Goal: Task Accomplishment & Management: Manage account settings

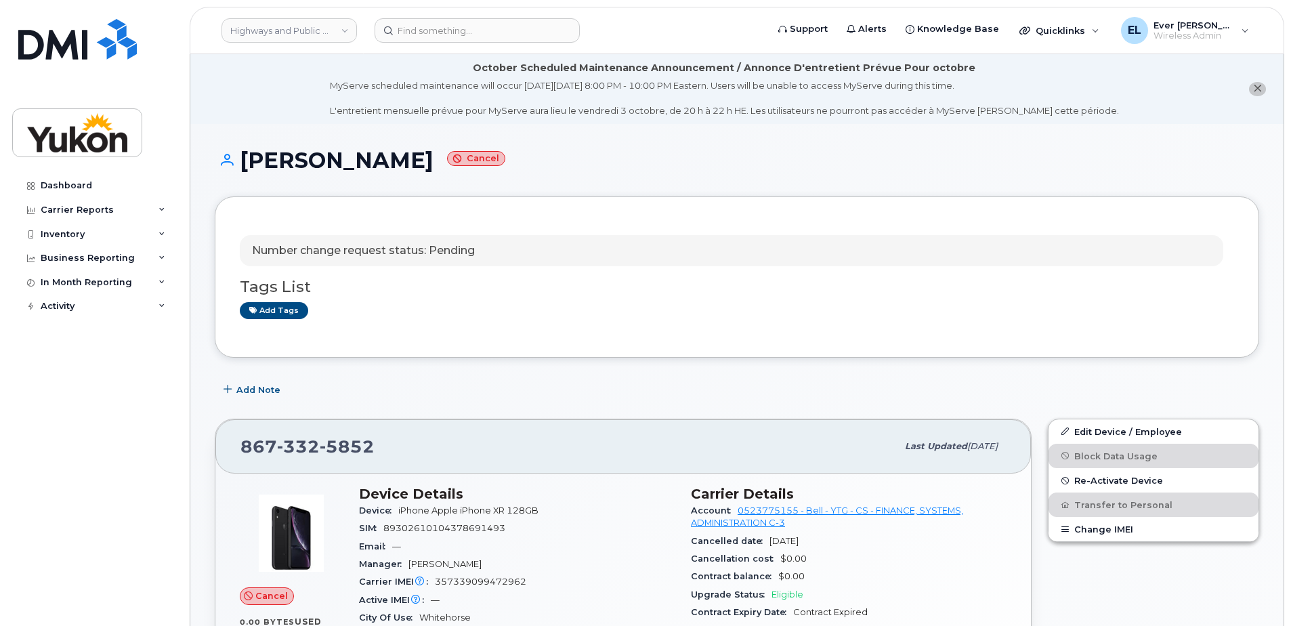
scroll to position [203, 0]
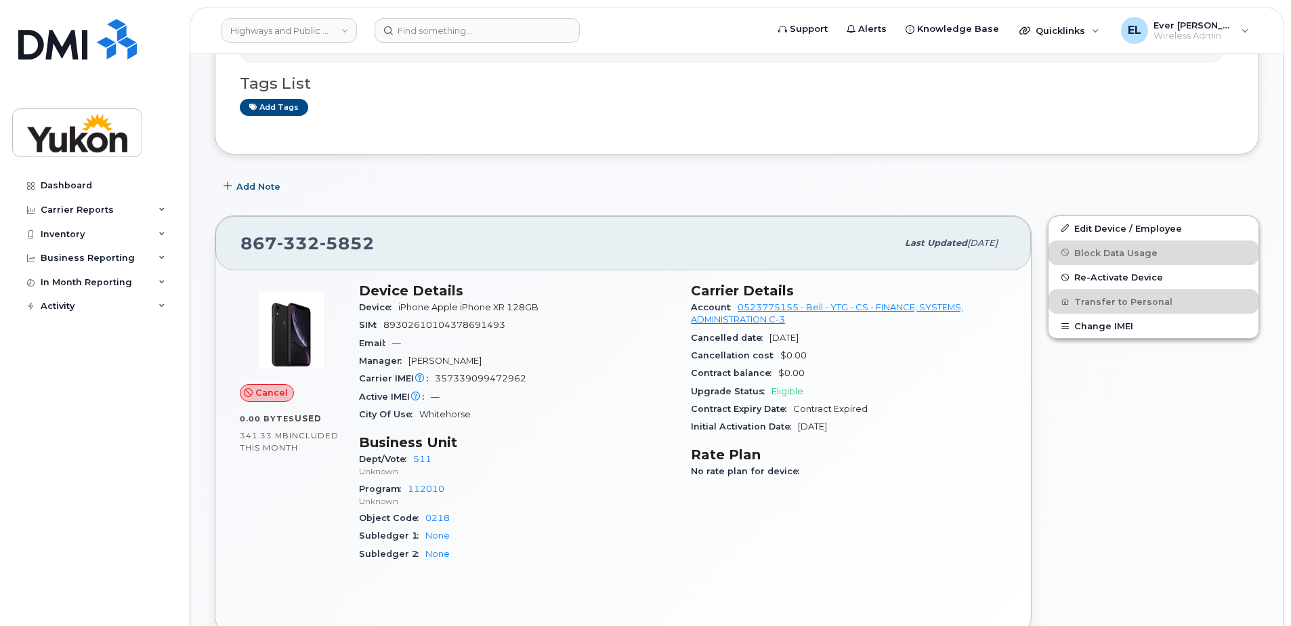
click at [914, 136] on div "Number change request status: Pending Tags List Add tags" at bounding box center [737, 73] width 1045 height 161
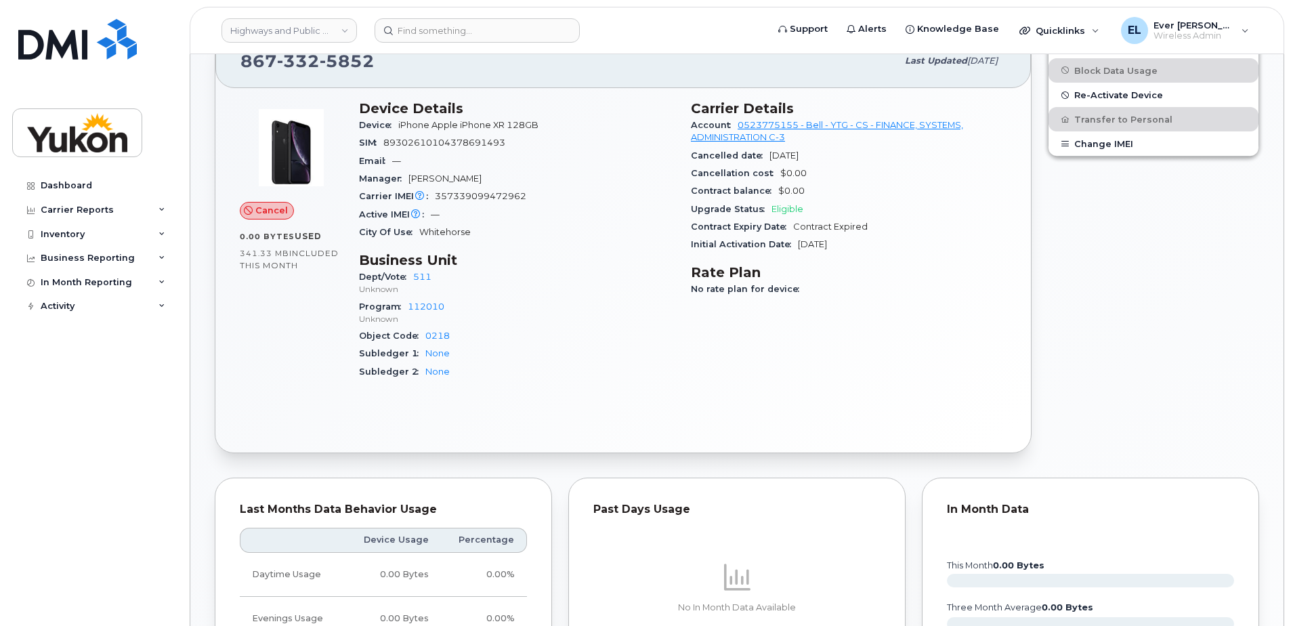
scroll to position [271, 0]
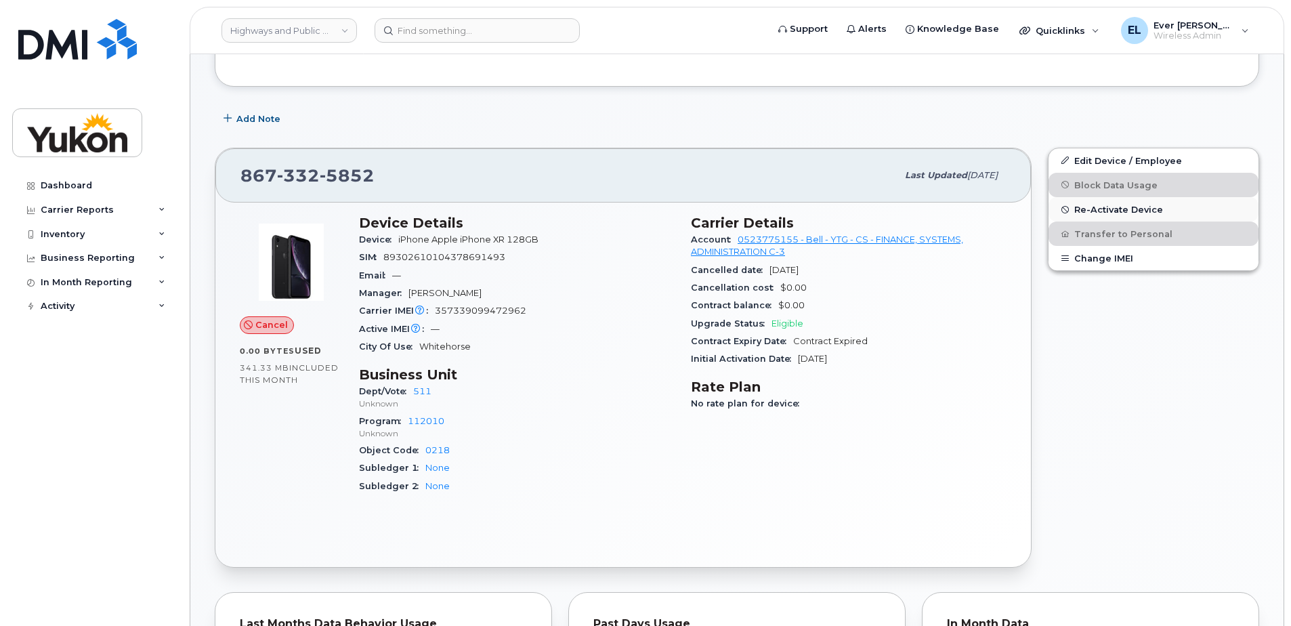
drag, startPoint x: 1125, startPoint y: 209, endPoint x: 1058, endPoint y: 209, distance: 66.4
click at [1058, 209] on button "Re-Activate Device" at bounding box center [1154, 209] width 210 height 24
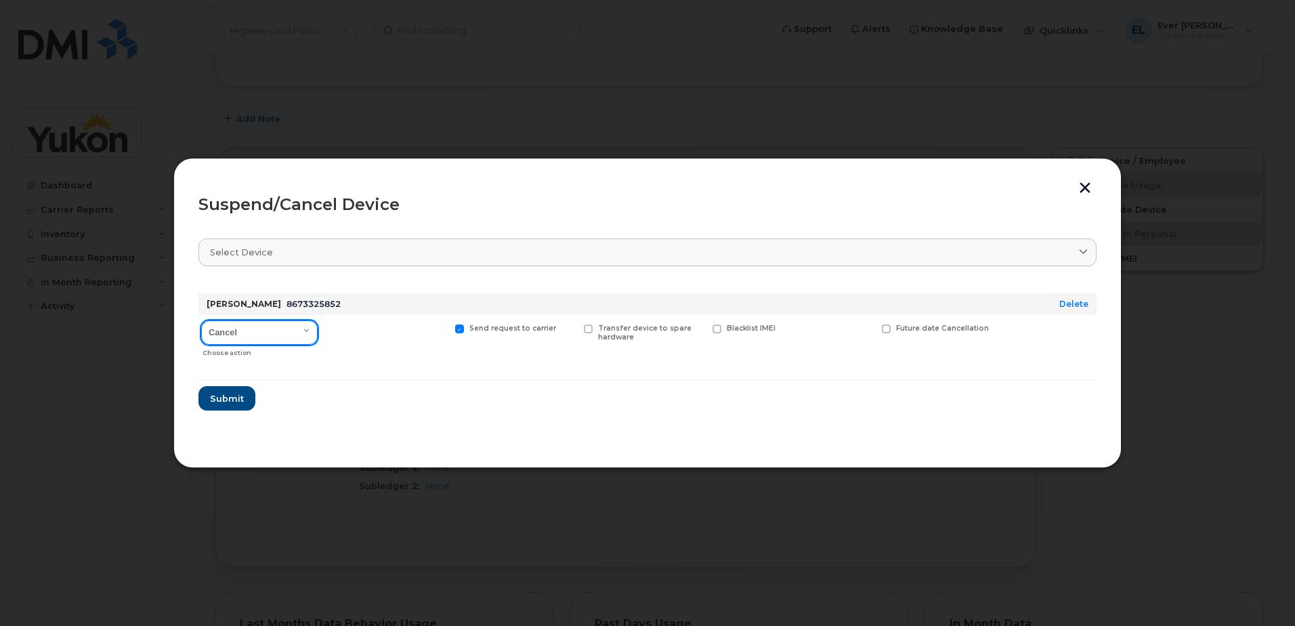
click at [300, 333] on select "Cancel Suspend - Extend Suspension Suspend - Reduced Rate Suspend - Full Rate S…" at bounding box center [259, 332] width 117 height 24
select select "[object Object]"
click at [201, 320] on select "Cancel Suspend - Extend Suspension Suspend - Reduced Rate Suspend - Full Rate S…" at bounding box center [259, 332] width 117 height 24
click at [223, 403] on span "Submit" at bounding box center [226, 398] width 34 height 13
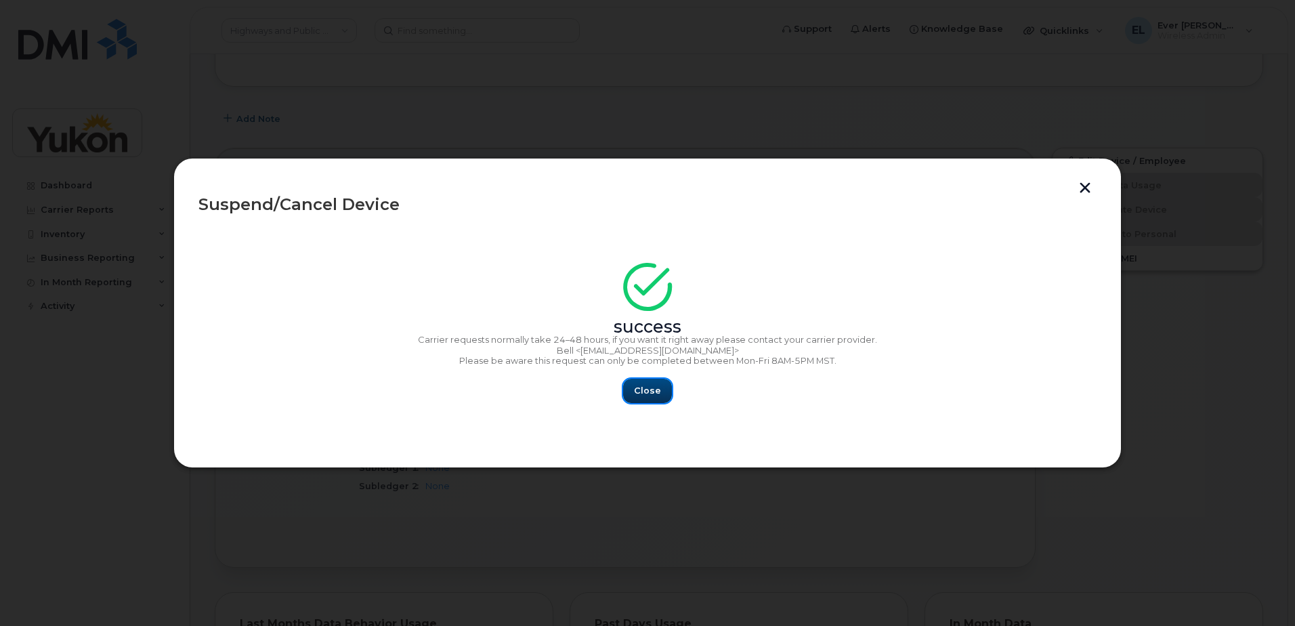
click at [636, 387] on span "Close" at bounding box center [647, 390] width 27 height 13
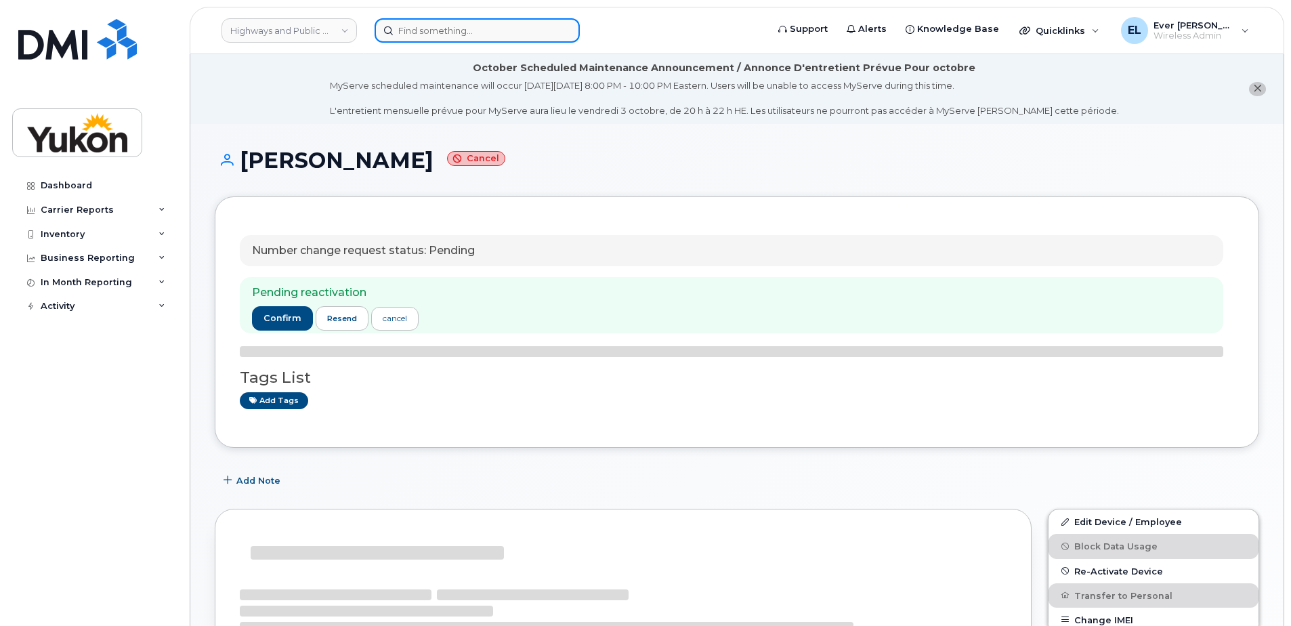
click at [457, 34] on input at bounding box center [477, 30] width 205 height 24
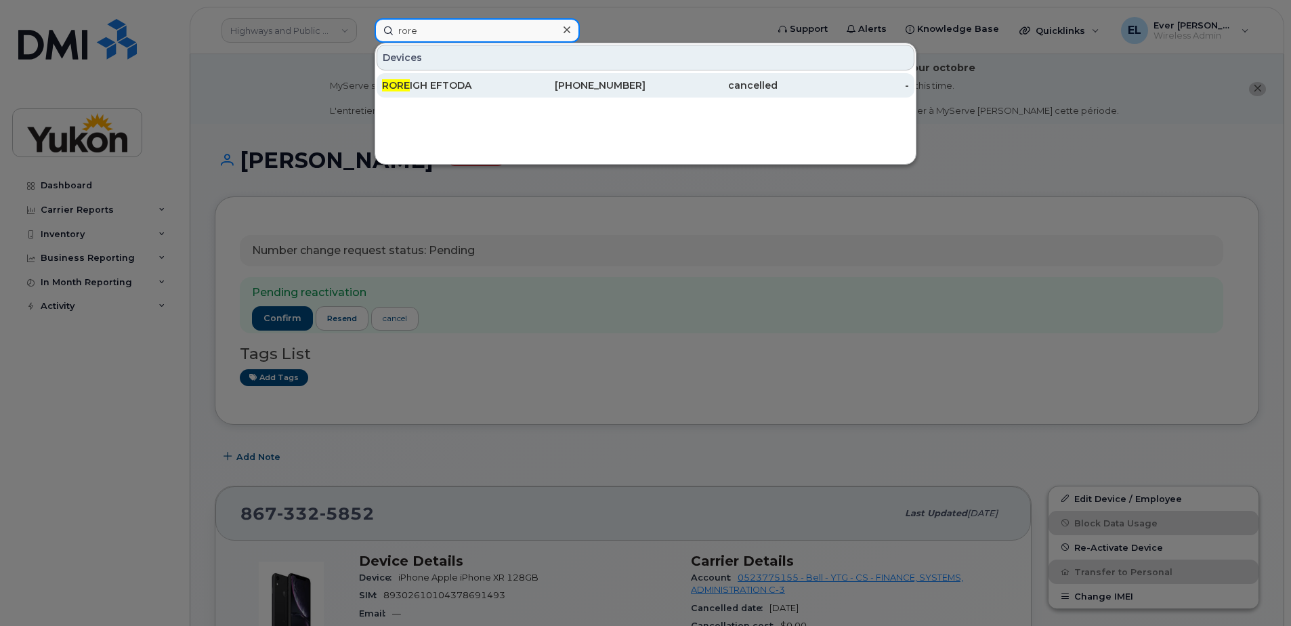
type input "rore"
click at [450, 86] on div "RORE IGH EFTODA" at bounding box center [448, 86] width 132 height 14
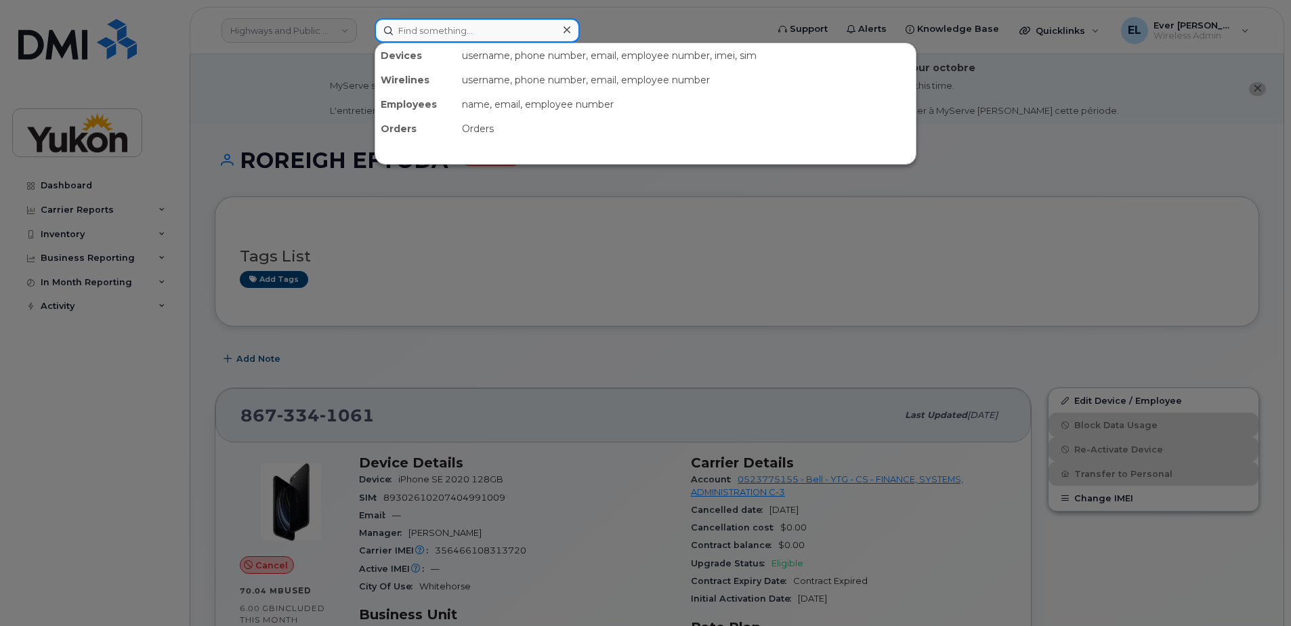
click at [534, 20] on input at bounding box center [477, 30] width 205 height 24
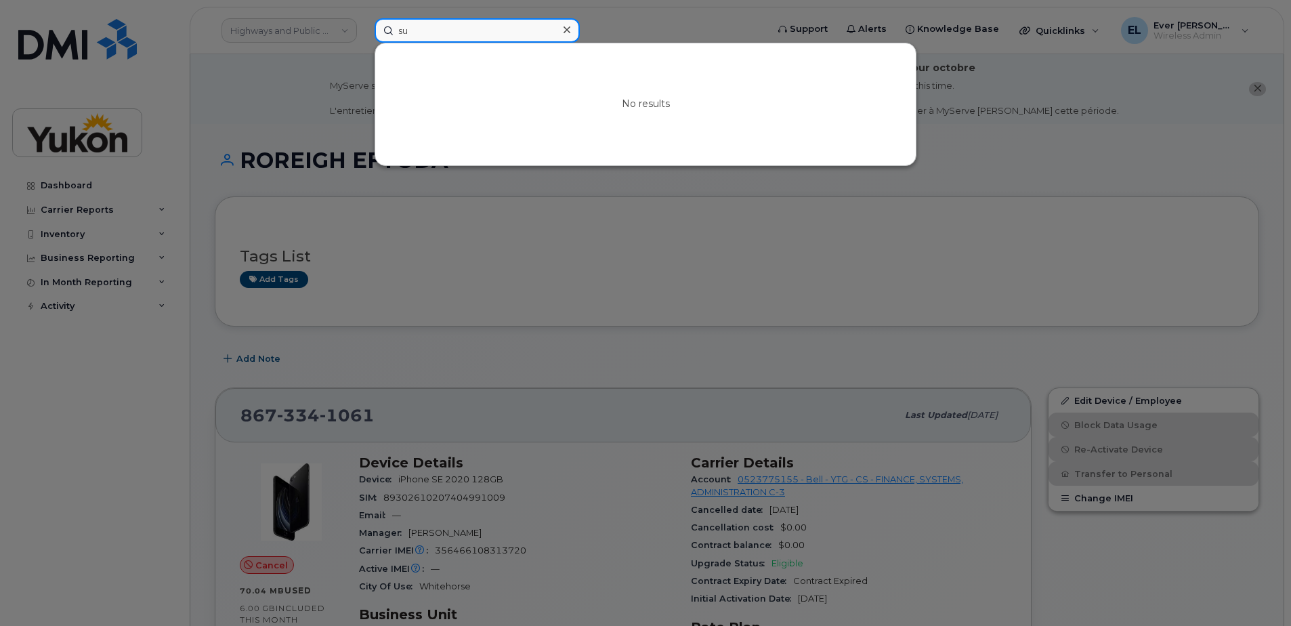
type input "s"
click at [530, 200] on div at bounding box center [645, 313] width 1291 height 626
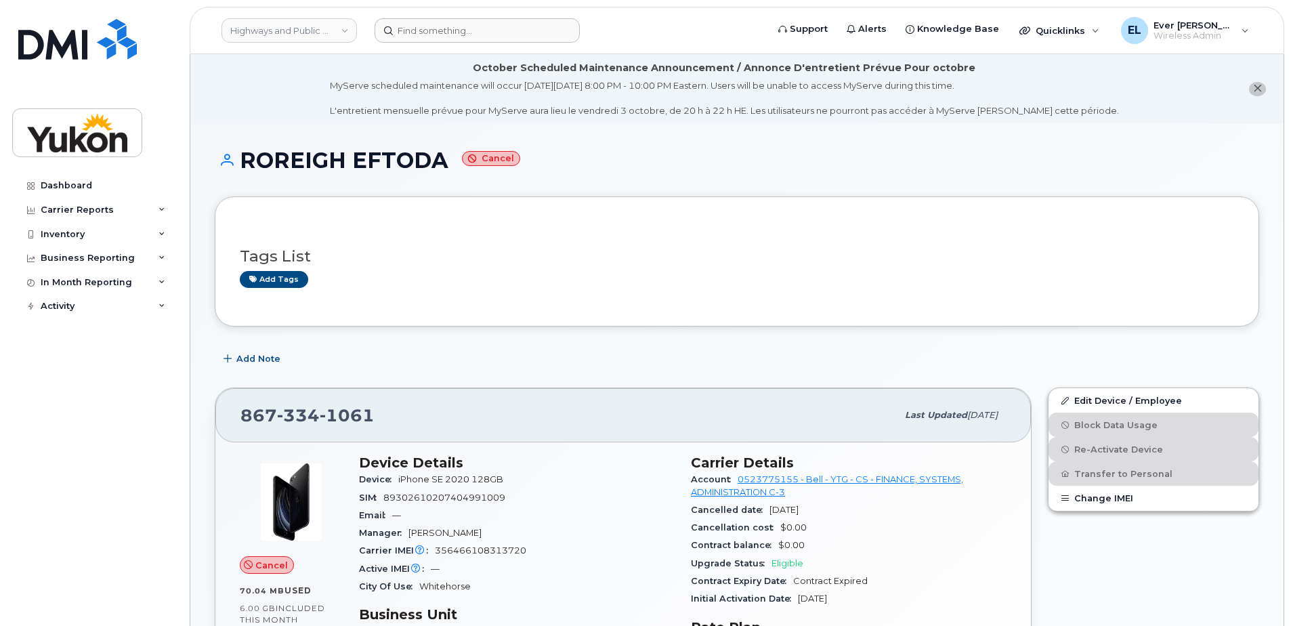
drag, startPoint x: 1093, startPoint y: 129, endPoint x: 1095, endPoint y: 138, distance: 9.0
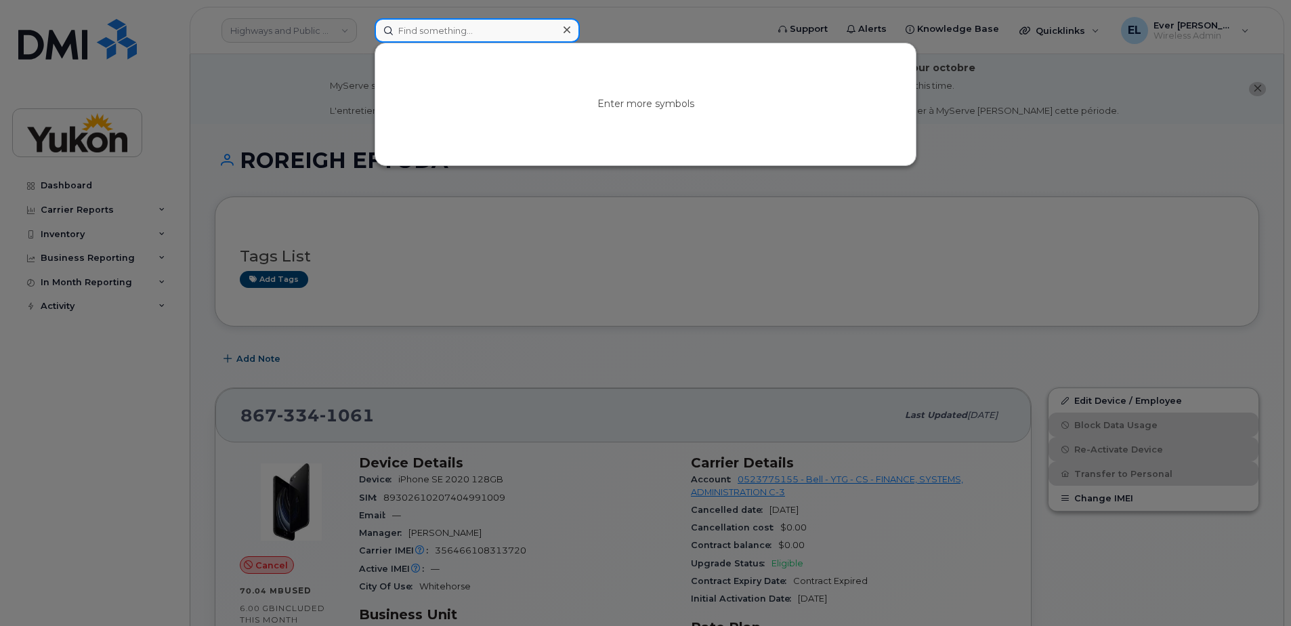
click at [465, 39] on input at bounding box center [477, 30] width 205 height 24
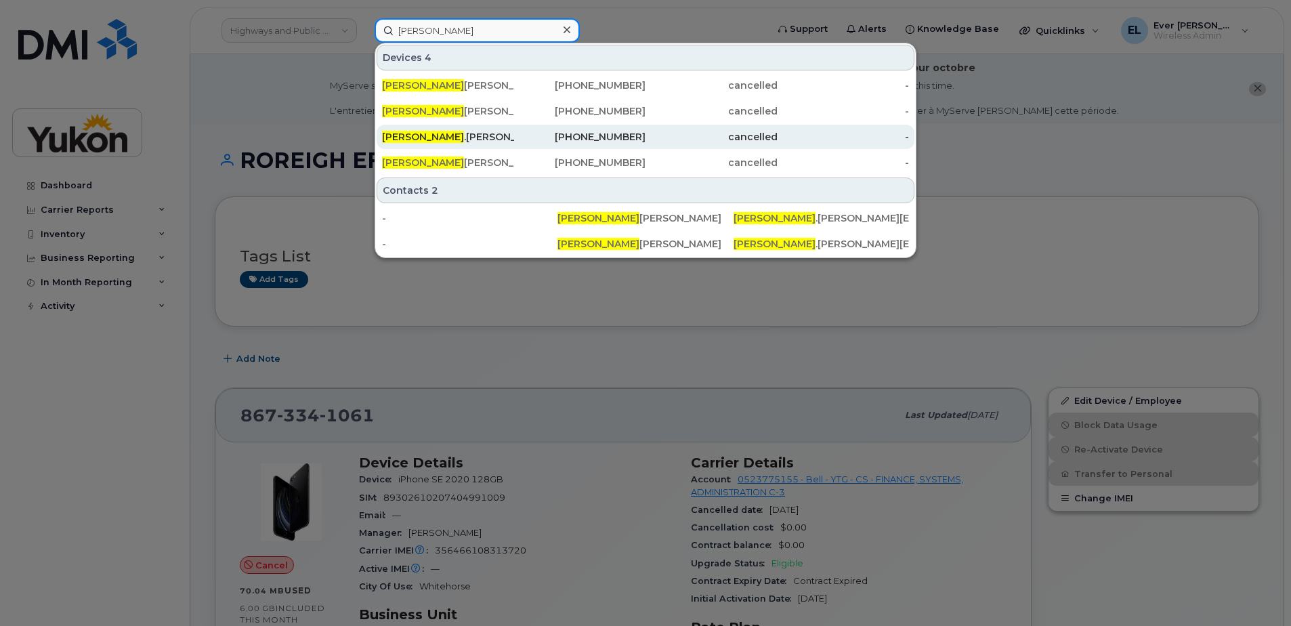
type input "[PERSON_NAME]"
click at [479, 133] on div "[PERSON_NAME] .[PERSON_NAME]-C6" at bounding box center [448, 137] width 132 height 14
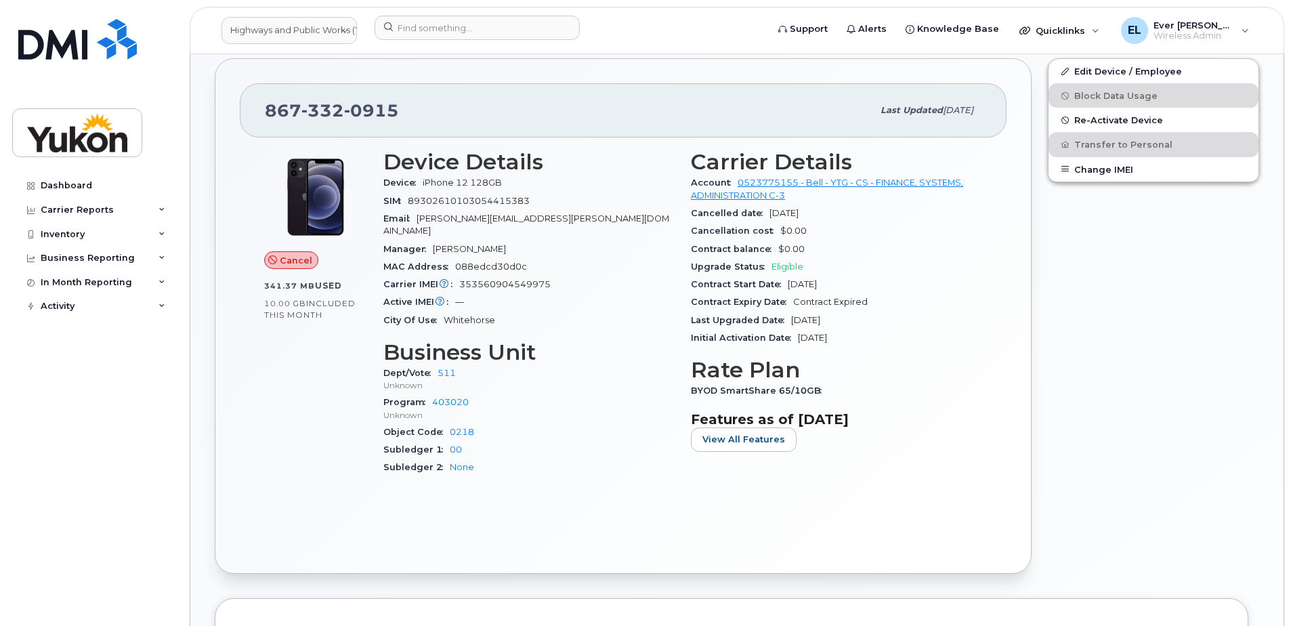
scroll to position [406, 0]
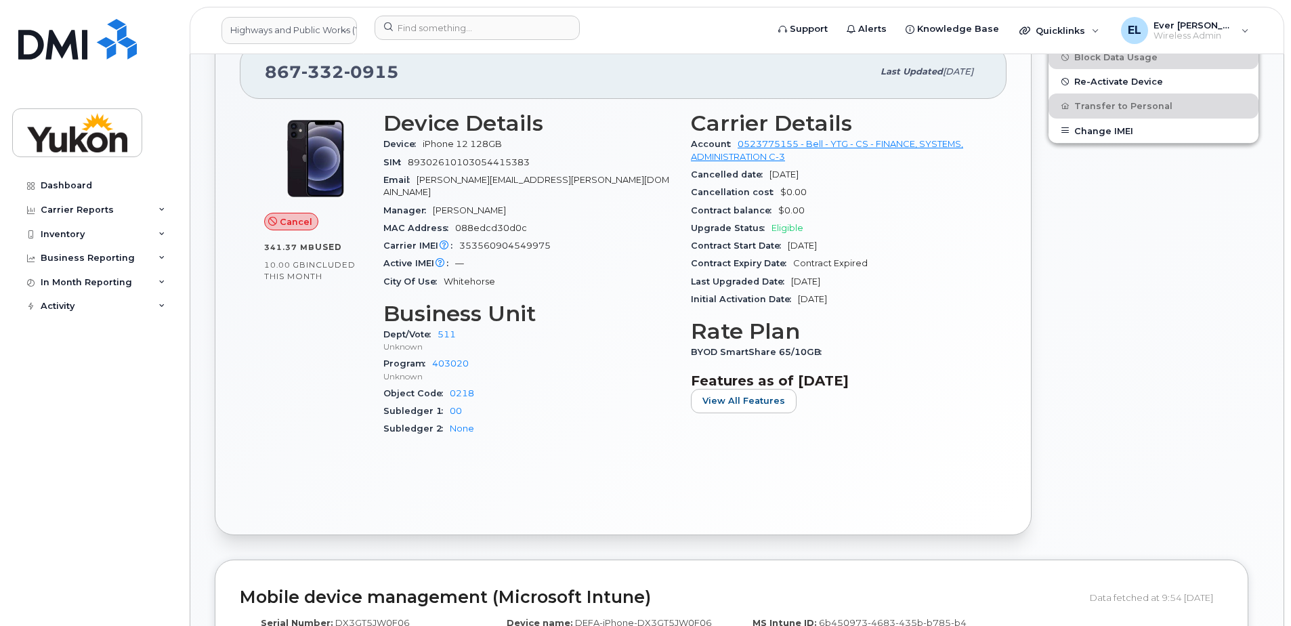
click at [494, 237] on div "Carrier IMEI Carrier IMEI is reported during the last billing cycle or change o…" at bounding box center [528, 246] width 291 height 18
copy span "353560904549975"
